Goal: Task Accomplishment & Management: Manage account settings

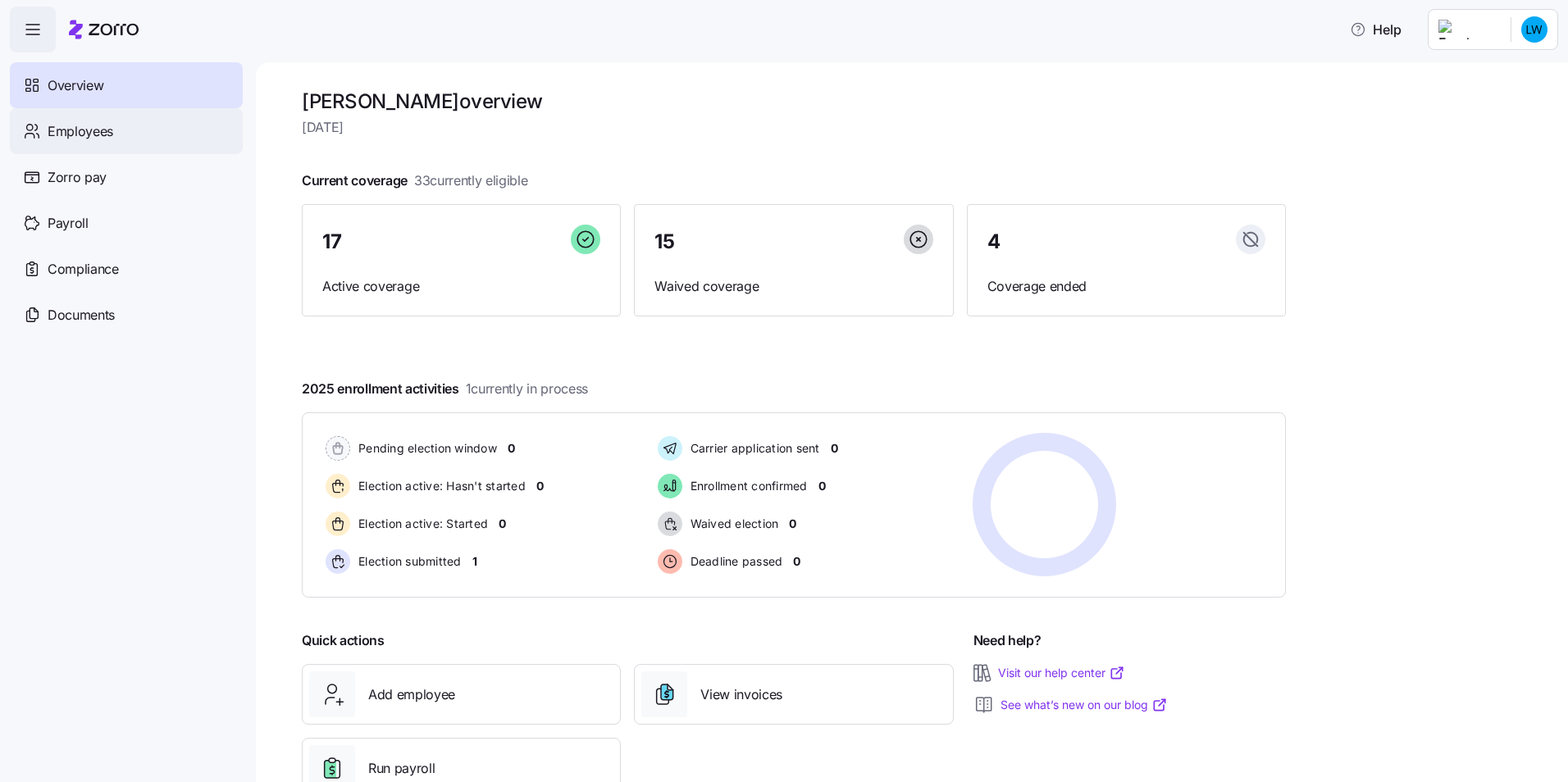
click at [102, 129] on span "Employees" at bounding box center [79, 131] width 65 height 21
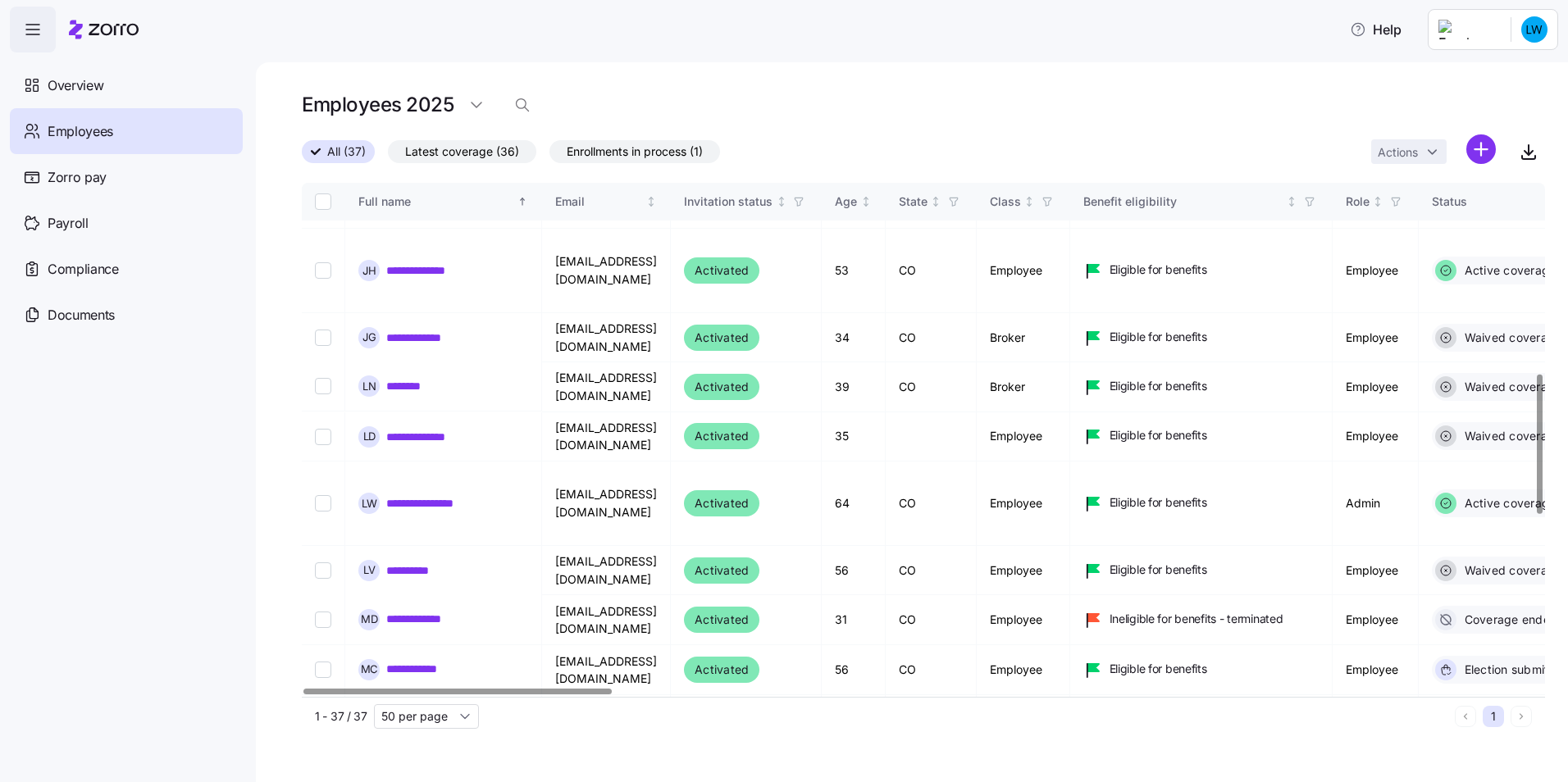
scroll to position [738, 0]
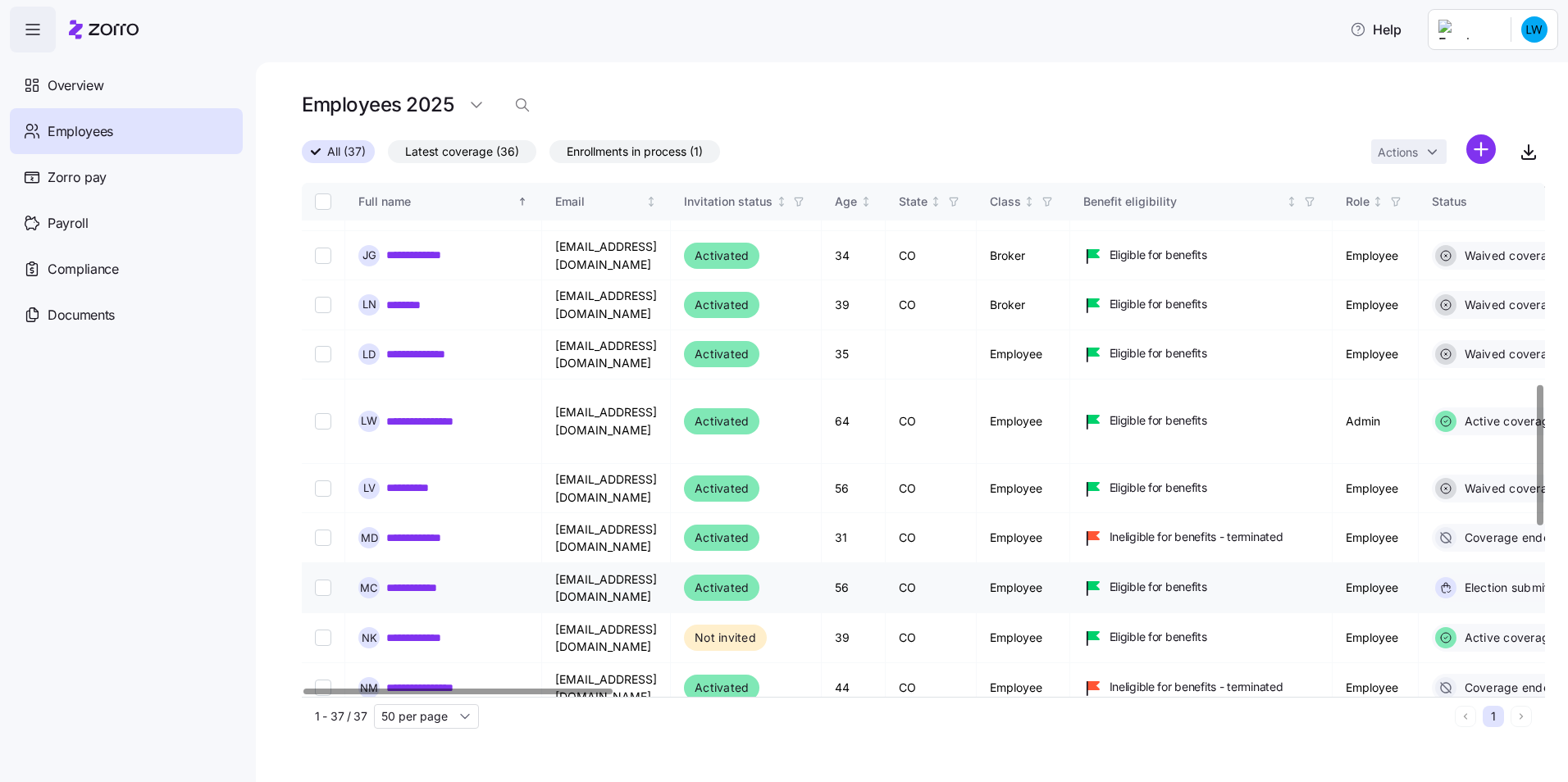
click at [427, 580] on link "**********" at bounding box center [421, 587] width 71 height 16
